Goal: Task Accomplishment & Management: Use online tool/utility

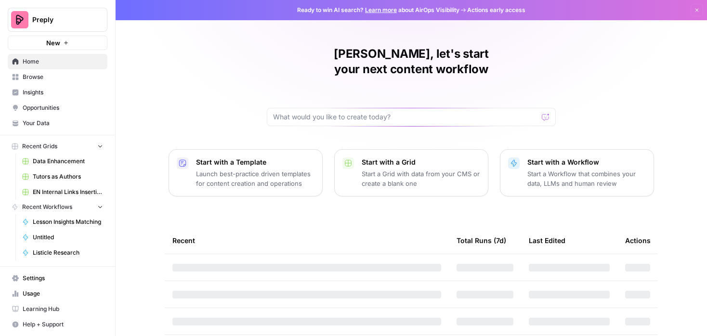
click at [51, 77] on span "Browse" at bounding box center [63, 77] width 80 height 9
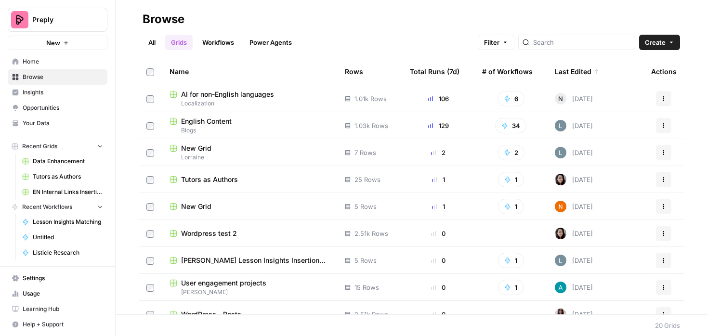
click at [229, 120] on span "English Content" at bounding box center [206, 122] width 51 height 10
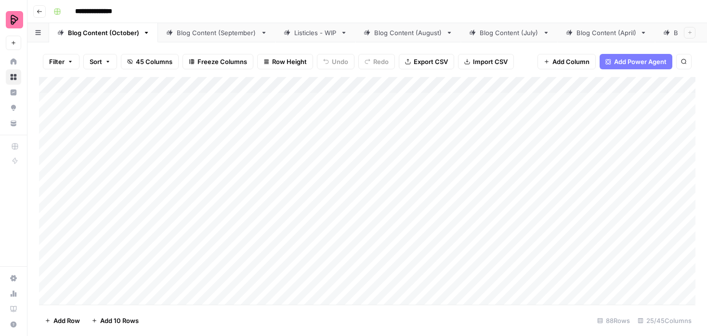
click at [585, 86] on div "Add Column" at bounding box center [367, 191] width 657 height 228
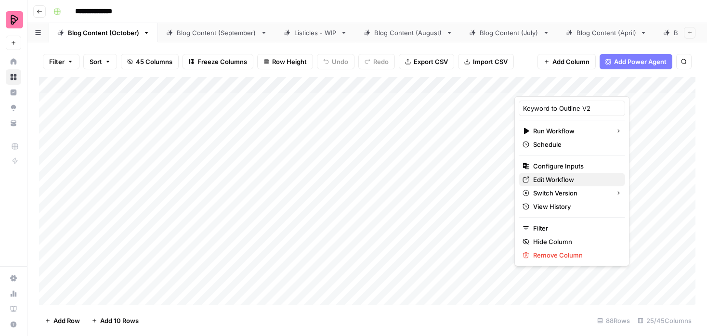
click at [558, 178] on span "Edit Workflow" at bounding box center [575, 180] width 84 height 10
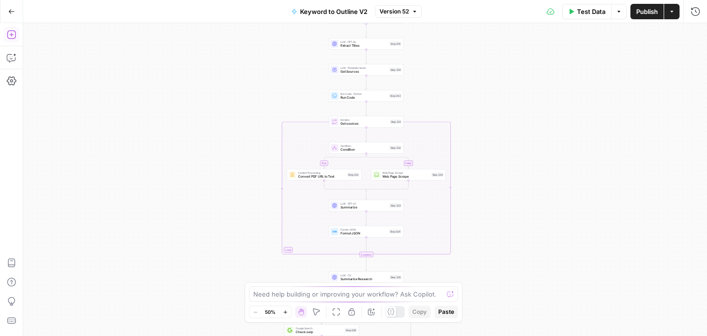
click at [11, 35] on icon "button" at bounding box center [11, 34] width 9 height 9
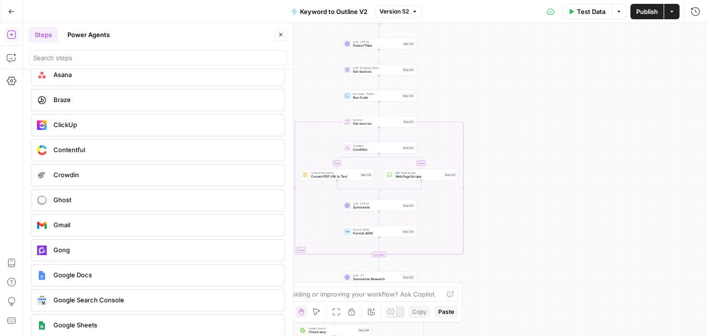
scroll to position [1742, 0]
